Goal: Information Seeking & Learning: Learn about a topic

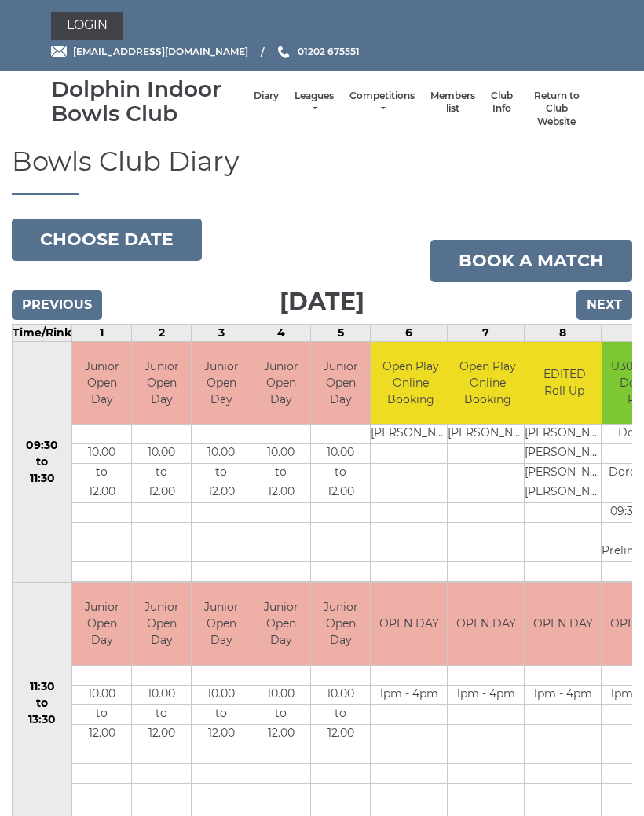
click at [303, 97] on link "Leagues" at bounding box center [314, 103] width 39 height 26
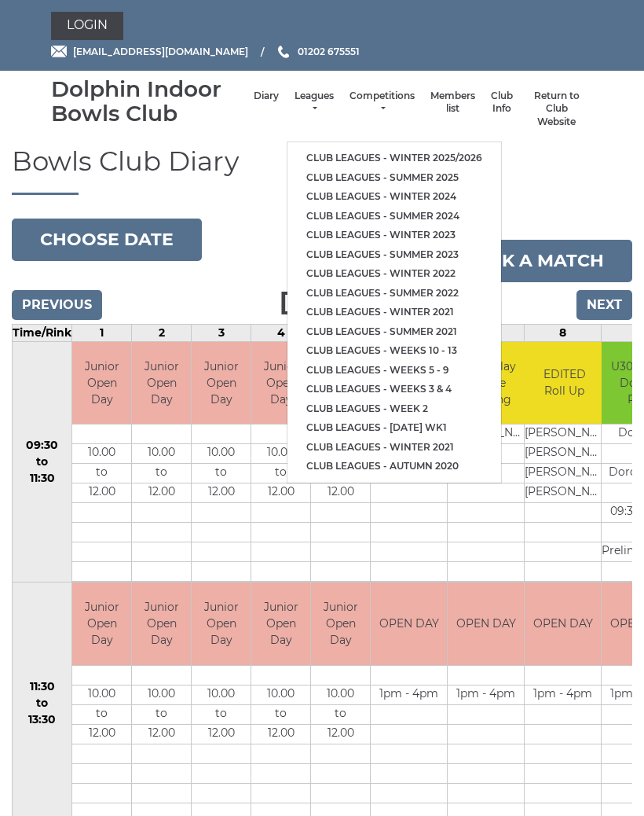
click at [464, 153] on link "Club leagues - Winter 2025/2026" at bounding box center [395, 159] width 214 height 20
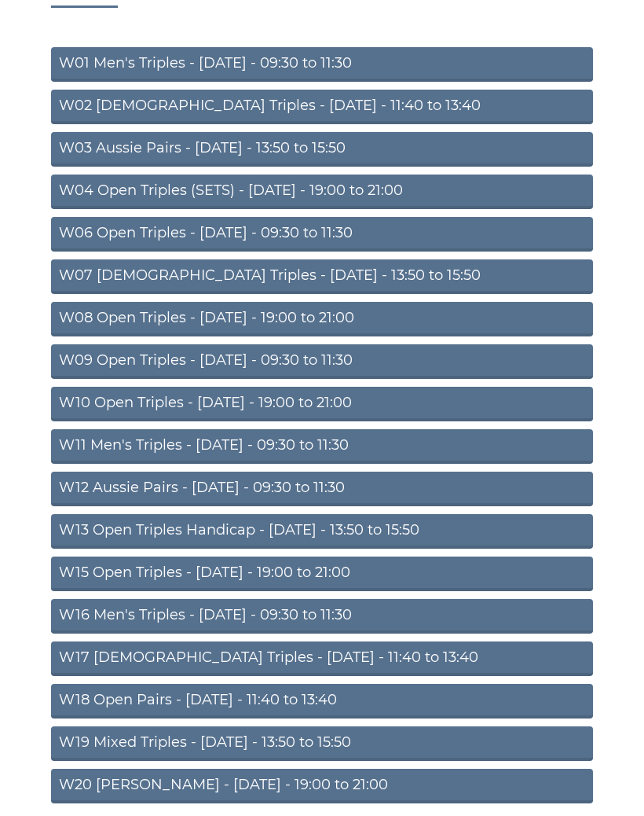
scroll to position [186, 0]
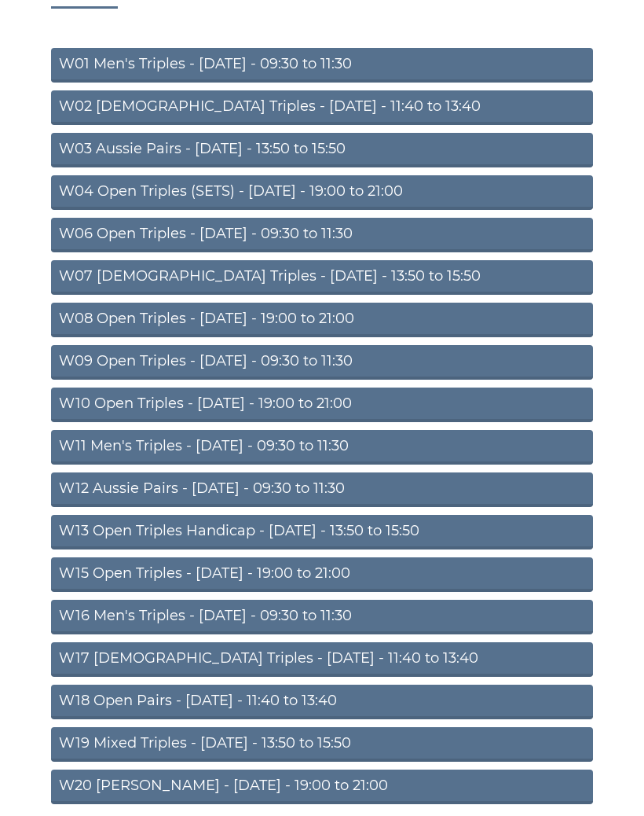
click at [552, 614] on link "W16 Men's Triples - [DATE] - 09:30 to 11:30" at bounding box center [322, 617] width 542 height 35
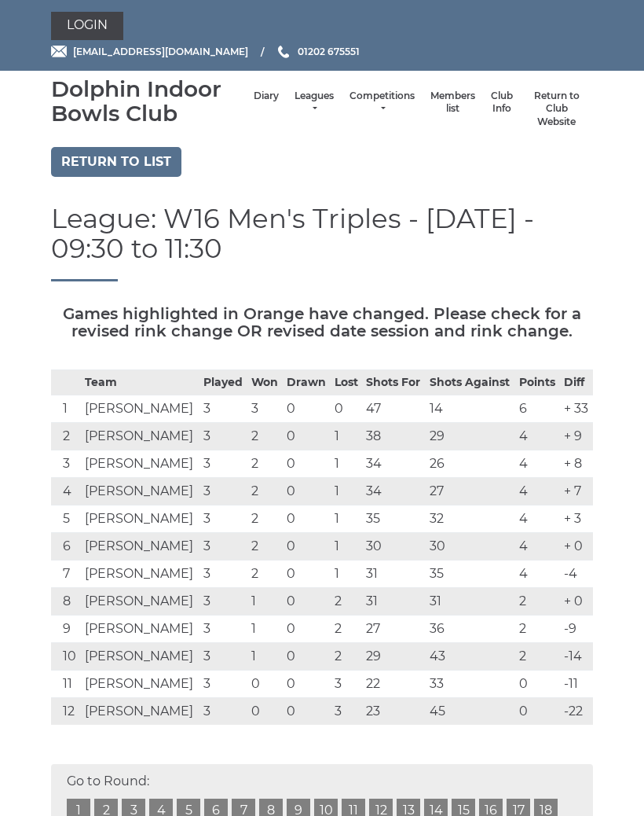
click at [161, 163] on link "Return to list" at bounding box center [116, 162] width 130 height 30
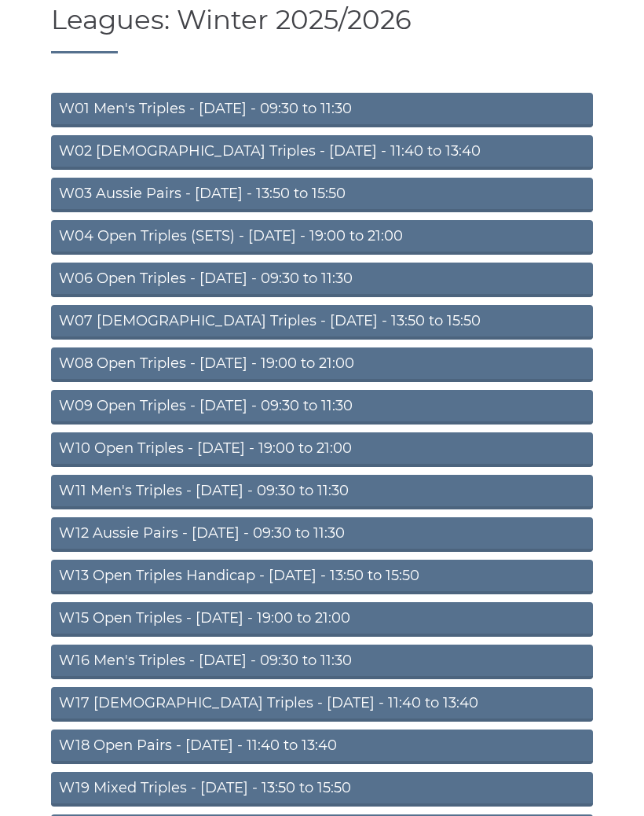
scroll to position [145, 0]
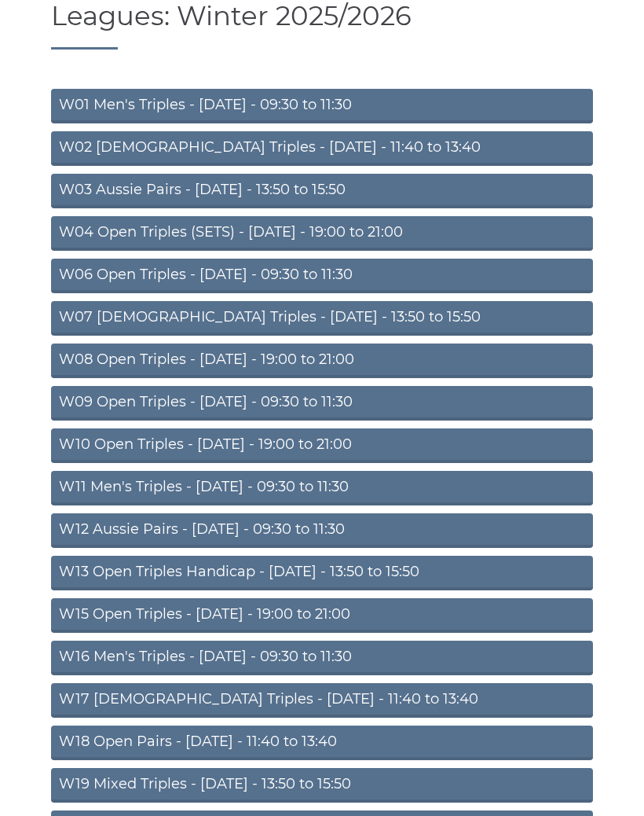
click at [500, 614] on link "W15 Open Triples - [DATE] - 19:00 to 21:00" at bounding box center [322, 615] width 542 height 35
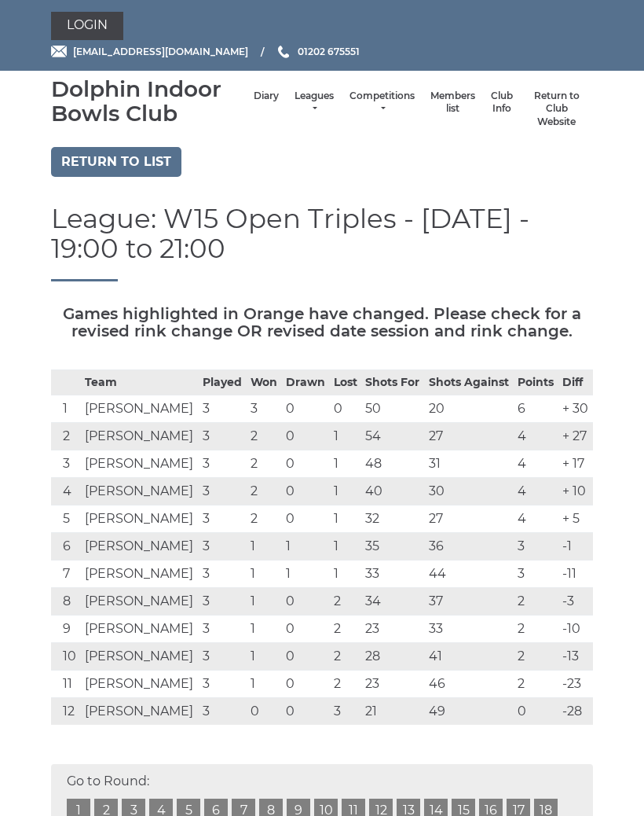
click at [184, 112] on div "Dolphin Indoor Bowls Club" at bounding box center [148, 101] width 195 height 49
click at [161, 167] on link "Return to list" at bounding box center [116, 162] width 130 height 30
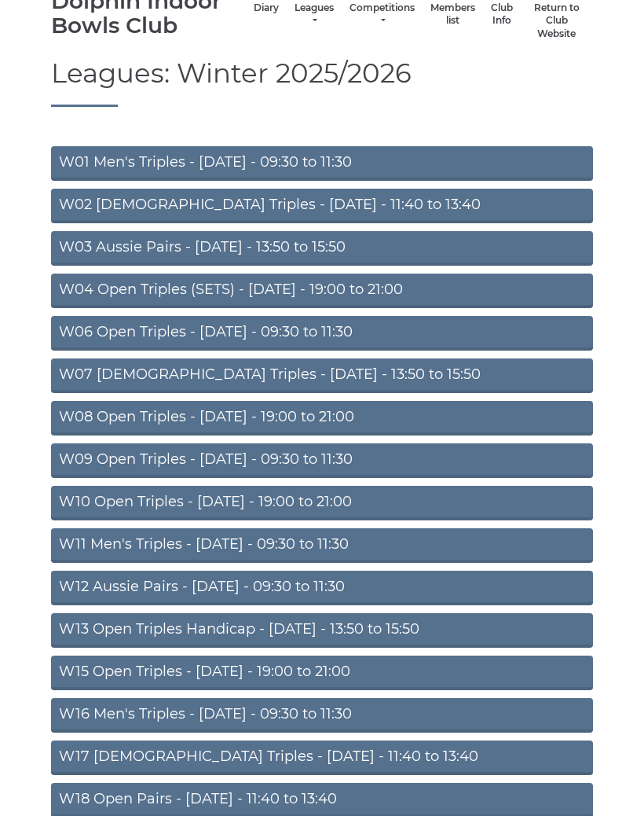
scroll to position [95, 0]
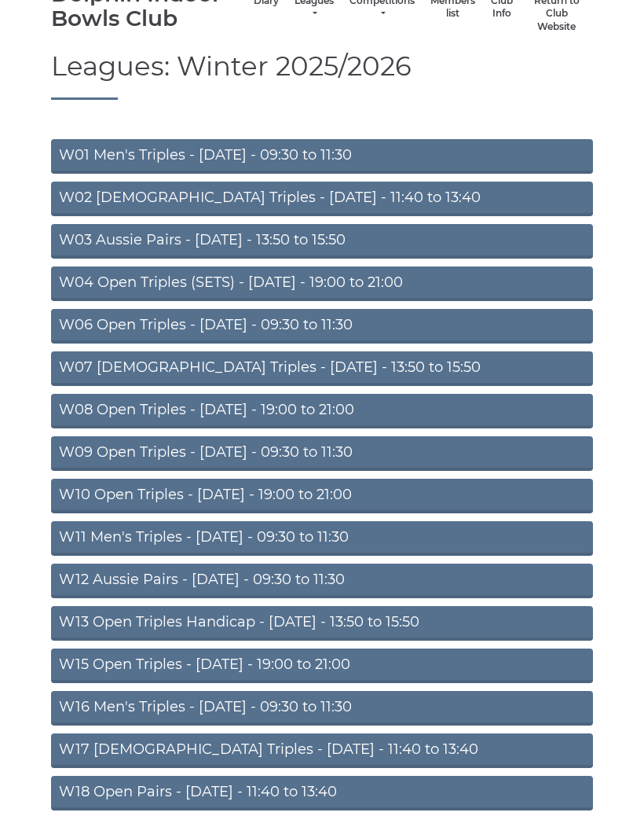
click at [389, 458] on link "W09 Open Triples - [DATE] - 09:30 to 11:30" at bounding box center [322, 453] width 542 height 35
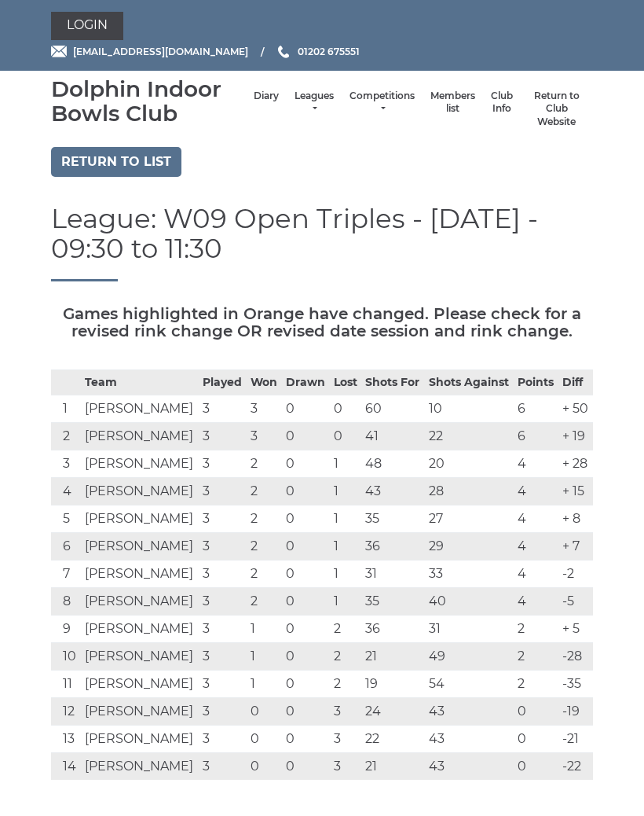
click at [158, 165] on link "Return to list" at bounding box center [116, 162] width 130 height 30
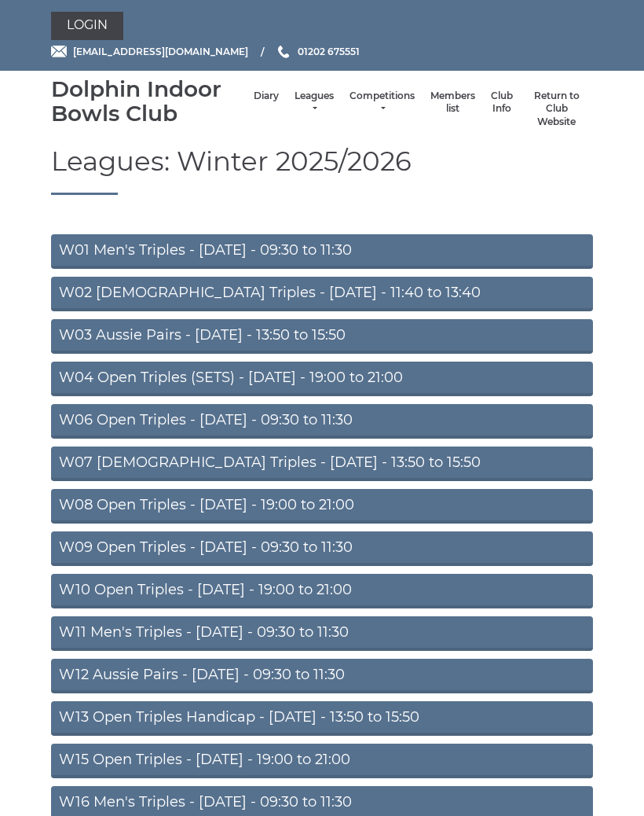
click at [407, 424] on link "W06 Open Triples - Tuesday - 09:30 to 11:30" at bounding box center [322, 421] width 542 height 35
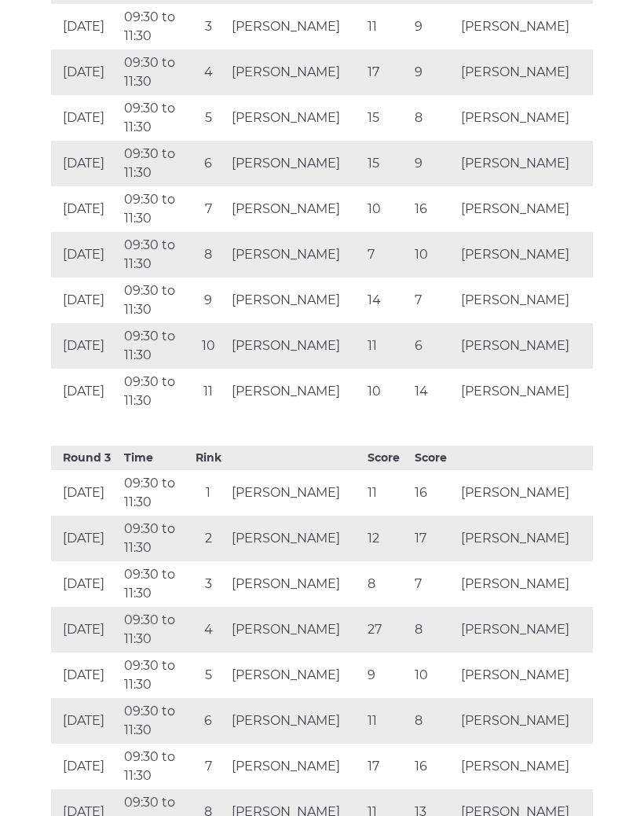
scroll to position [1846, 0]
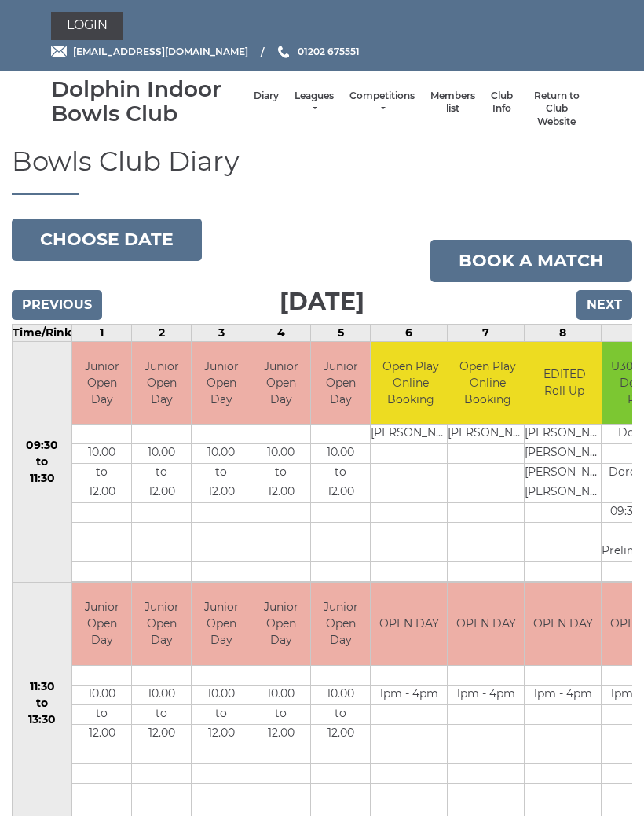
click at [311, 99] on link "Leagues" at bounding box center [314, 103] width 39 height 26
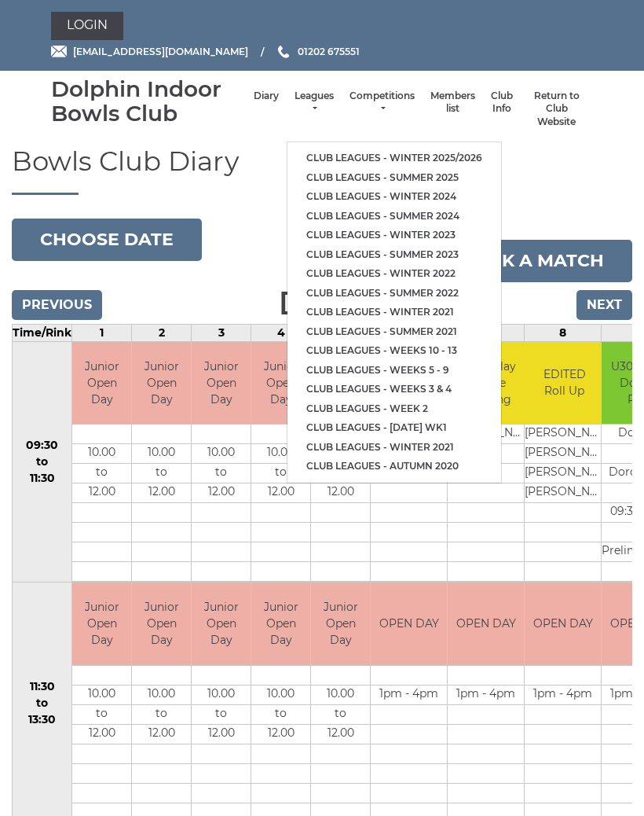
click at [478, 160] on link "Club leagues - Winter 2025/2026" at bounding box center [395, 159] width 214 height 20
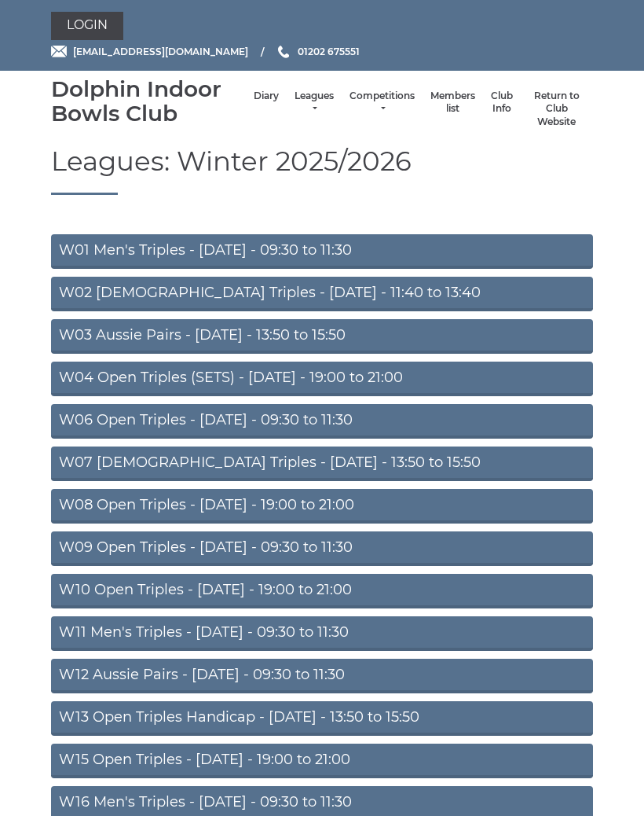
click at [427, 256] on link "W01 Men's Triples - [DATE] - 09:30 to 11:30" at bounding box center [322, 251] width 542 height 35
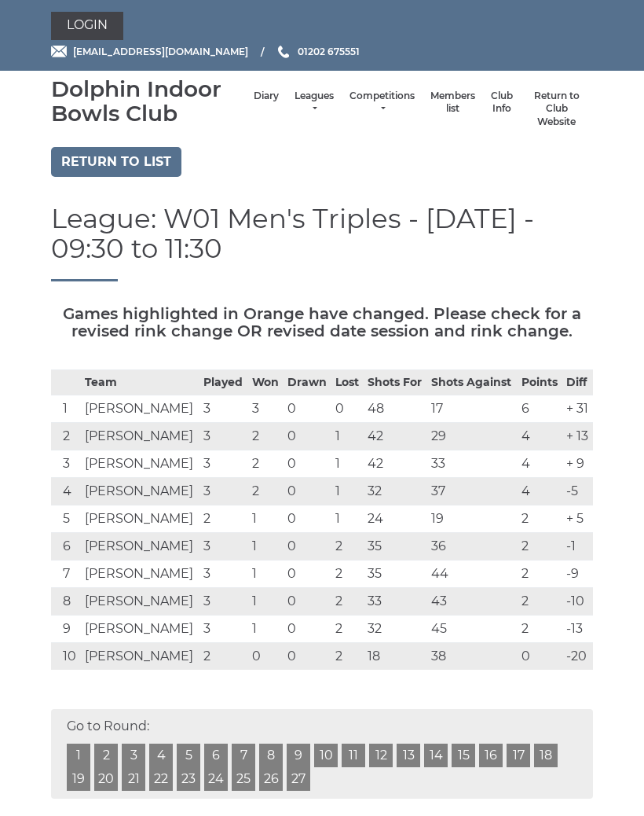
click at [318, 103] on link "Leagues" at bounding box center [314, 103] width 39 height 26
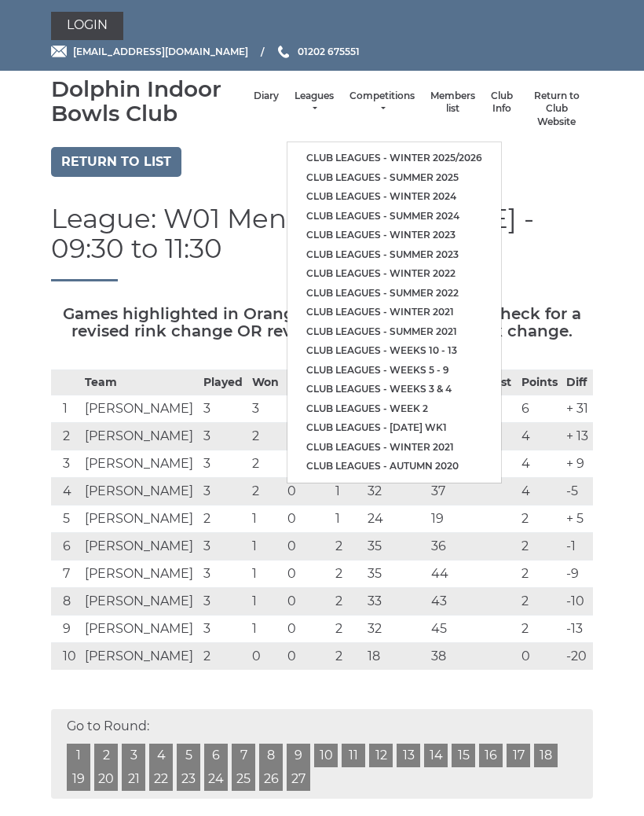
click at [475, 151] on link "Club leagues - Winter 2025/2026" at bounding box center [395, 159] width 214 height 20
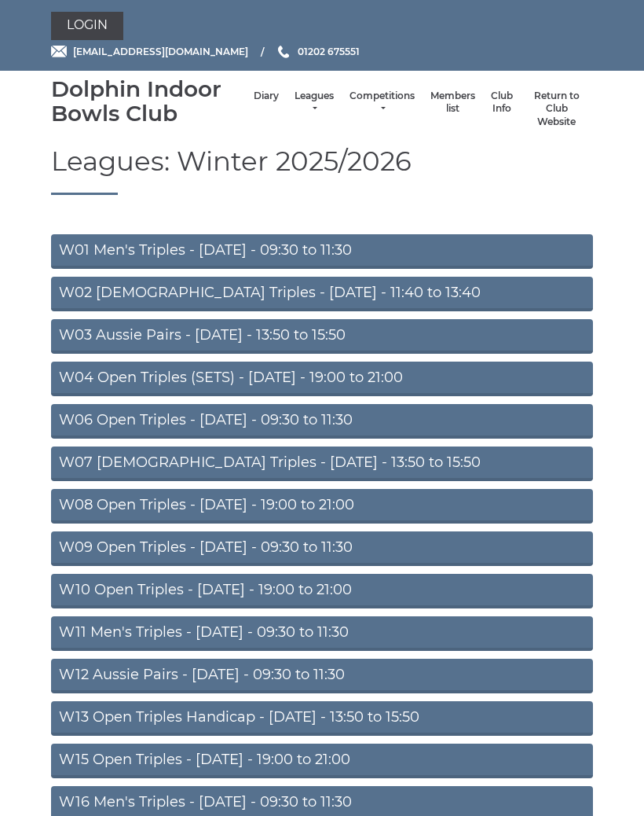
click at [491, 333] on link "W03 Aussie Pairs - [DATE] - 13:50 to 15:50" at bounding box center [322, 336] width 542 height 35
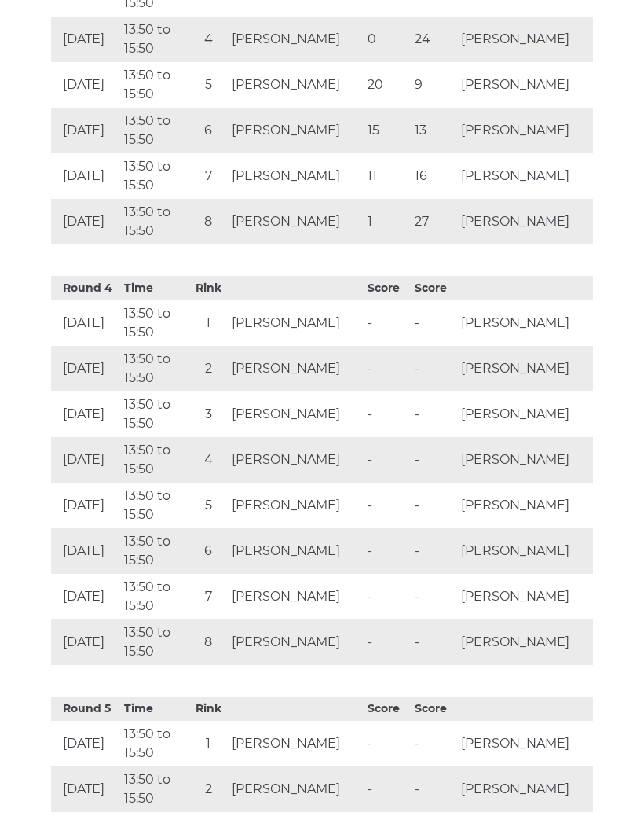
scroll to position [1973, 0]
